Goal: Check status: Check status

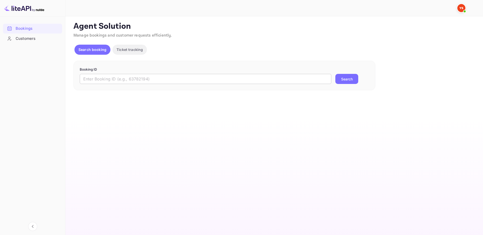
click at [210, 80] on input "text" at bounding box center [206, 79] width 252 height 10
paste input "9527210"
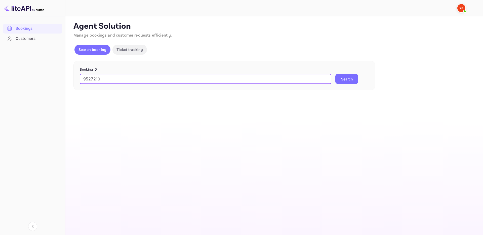
type input "9527210"
drag, startPoint x: 351, startPoint y: 80, endPoint x: 232, endPoint y: 25, distance: 130.8
click at [351, 80] on button "Search" at bounding box center [347, 79] width 23 height 10
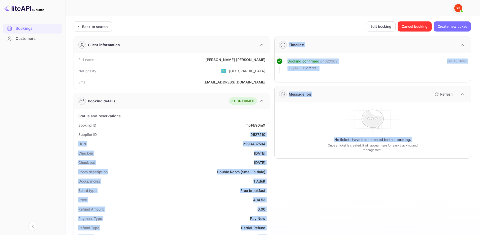
drag, startPoint x: 254, startPoint y: 135, endPoint x: 272, endPoint y: 134, distance: 18.4
click at [272, 134] on div "Guest information Full name [PERSON_NAME] Nationality 🇰🇿 [DEMOGRAPHIC_DATA] Ema…" at bounding box center [269, 215] width 401 height 367
copy div "9527210 HCN 2293437594 Check-in [DATE] Check out [DATE] Room description Double…"
click at [256, 138] on div "Supplier ID 9527210" at bounding box center [172, 134] width 192 height 9
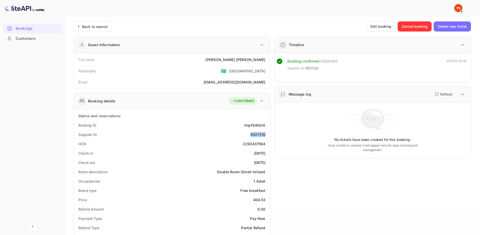
drag, startPoint x: 256, startPoint y: 134, endPoint x: 267, endPoint y: 135, distance: 11.2
click at [267, 135] on div "Supplier ID 9527210" at bounding box center [172, 134] width 192 height 9
copy div "9527210"
drag, startPoint x: 236, startPoint y: 56, endPoint x: 266, endPoint y: 63, distance: 30.7
click at [266, 63] on div "Full name [PERSON_NAME]" at bounding box center [172, 59] width 192 height 9
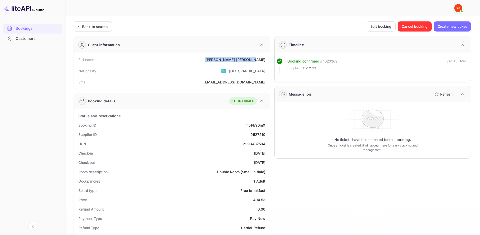
copy div "[PERSON_NAME]"
drag, startPoint x: 253, startPoint y: 200, endPoint x: 205, endPoint y: 146, distance: 71.9
copy div "404.53"
